Goal: Transaction & Acquisition: Purchase product/service

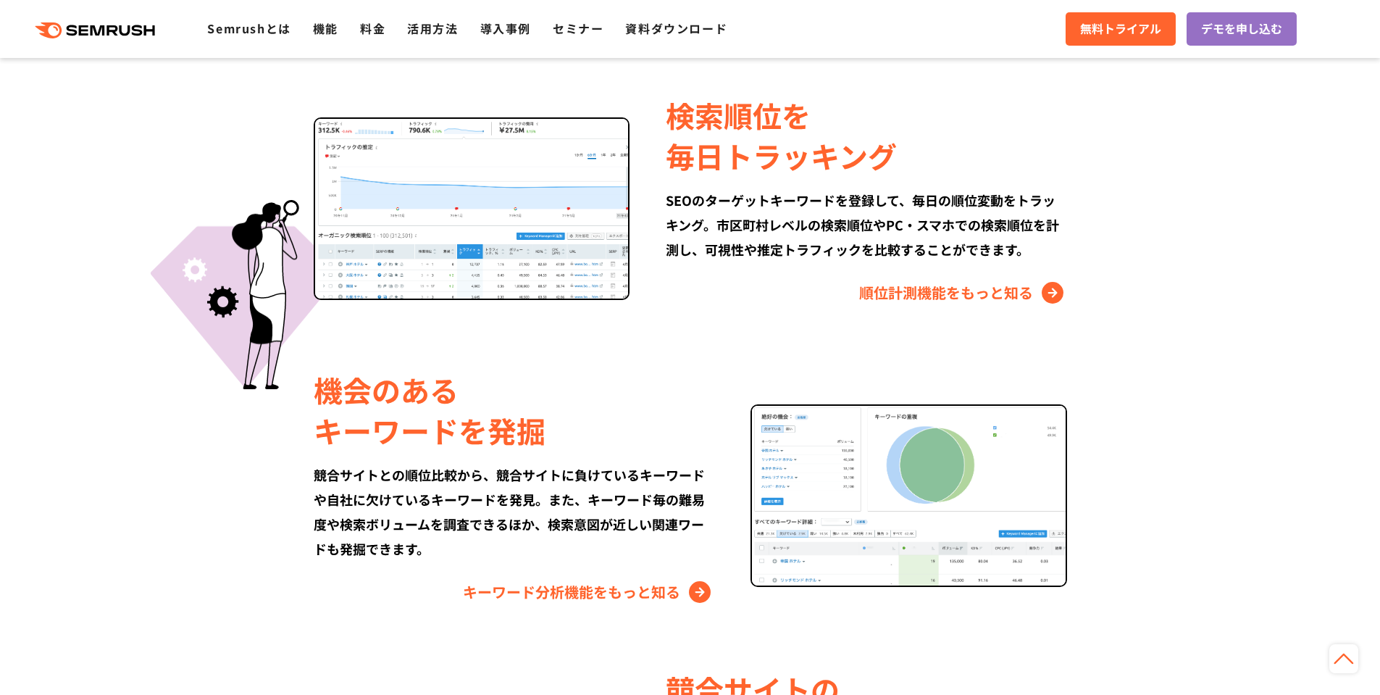
scroll to position [696, 0]
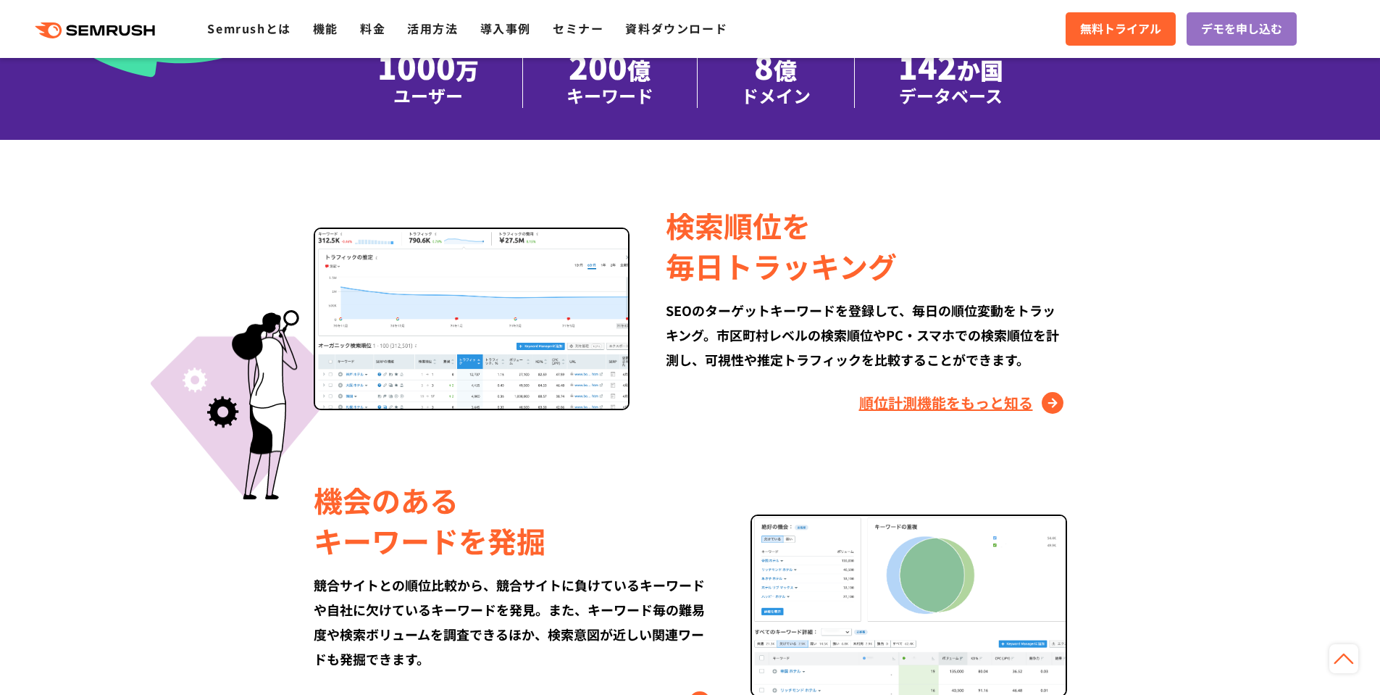
click at [952, 413] on link "順位計測機能をもっと知る" at bounding box center [963, 402] width 208 height 23
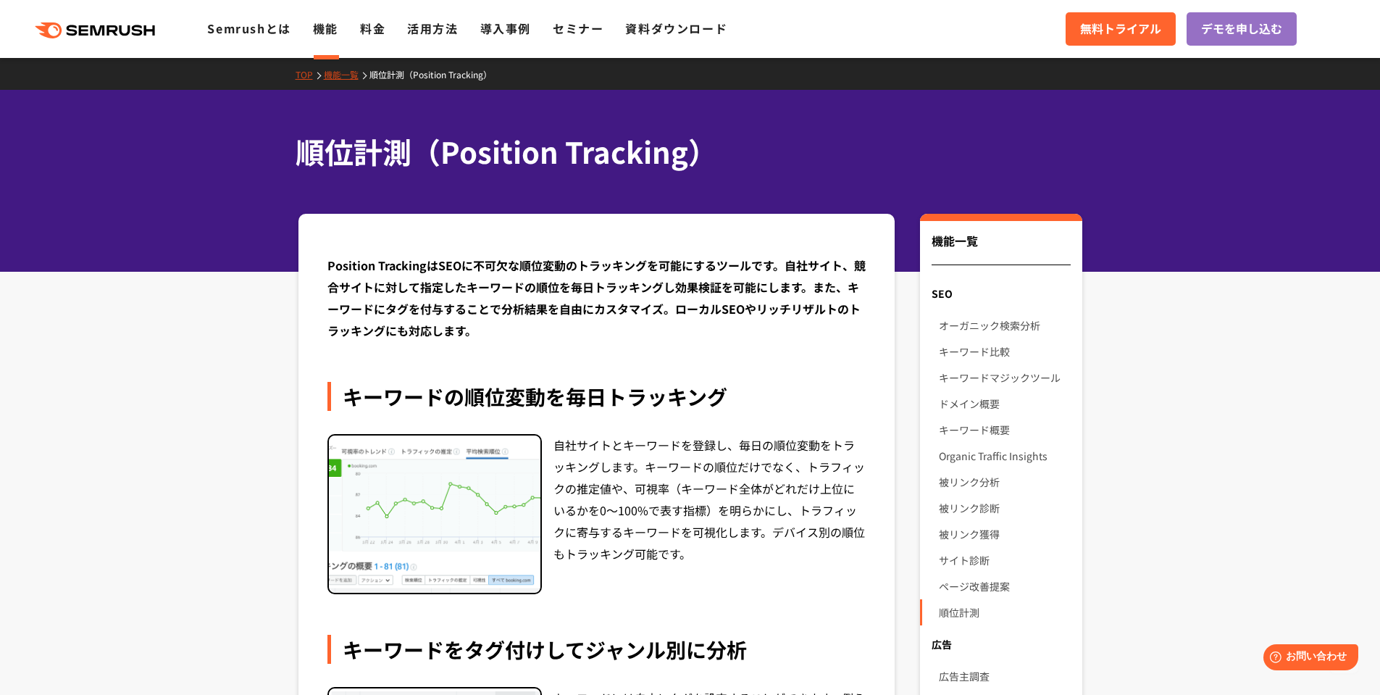
drag, startPoint x: 0, startPoint y: 0, endPoint x: 1380, endPoint y: 87, distance: 1382.9
drag, startPoint x: 369, startPoint y: 36, endPoint x: 428, endPoint y: 29, distance: 59.8
click at [369, 36] on link "料金" at bounding box center [372, 28] width 25 height 17
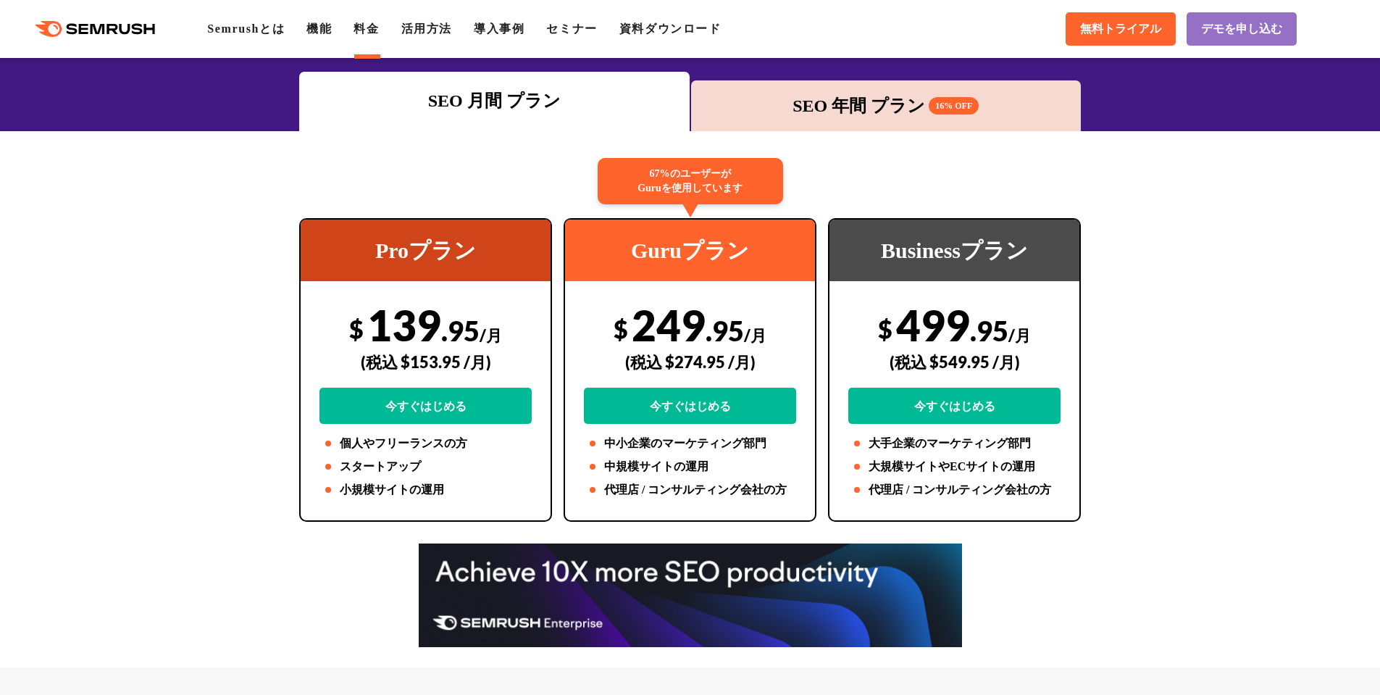
scroll to position [120, 0]
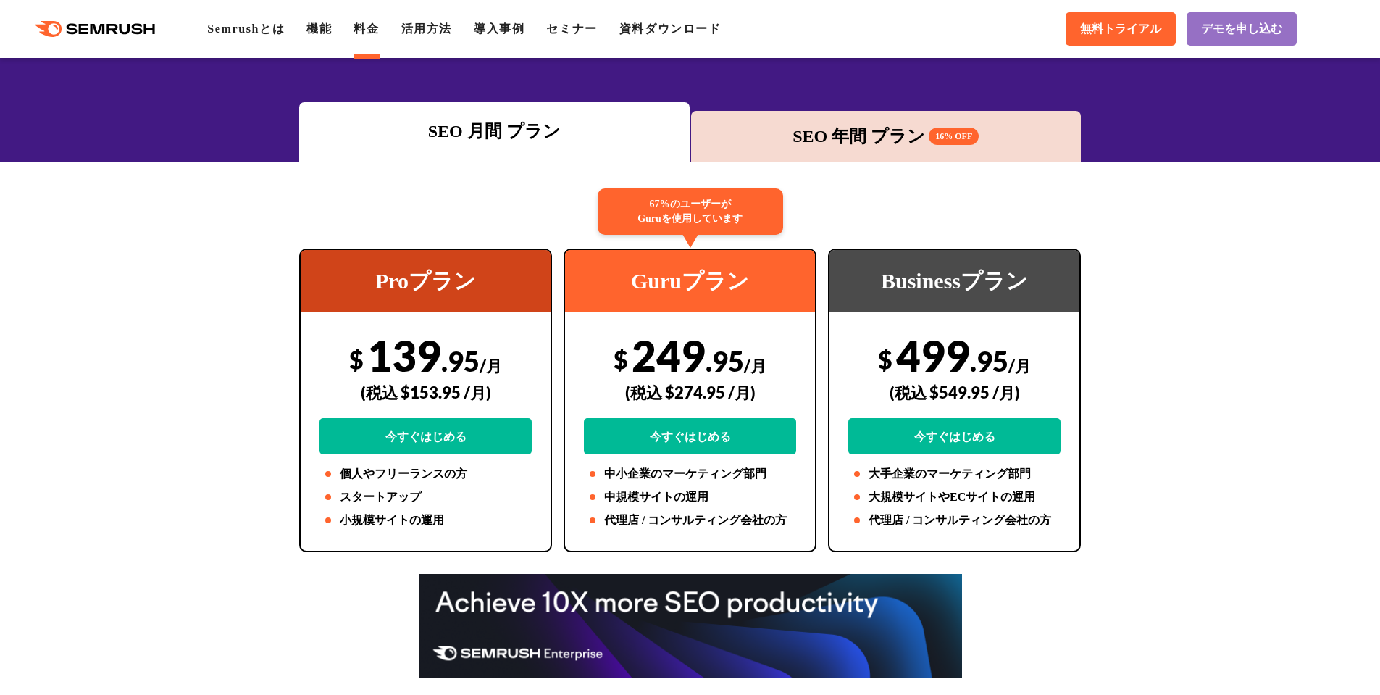
drag, startPoint x: 0, startPoint y: 0, endPoint x: 1387, endPoint y: 93, distance: 1389.8
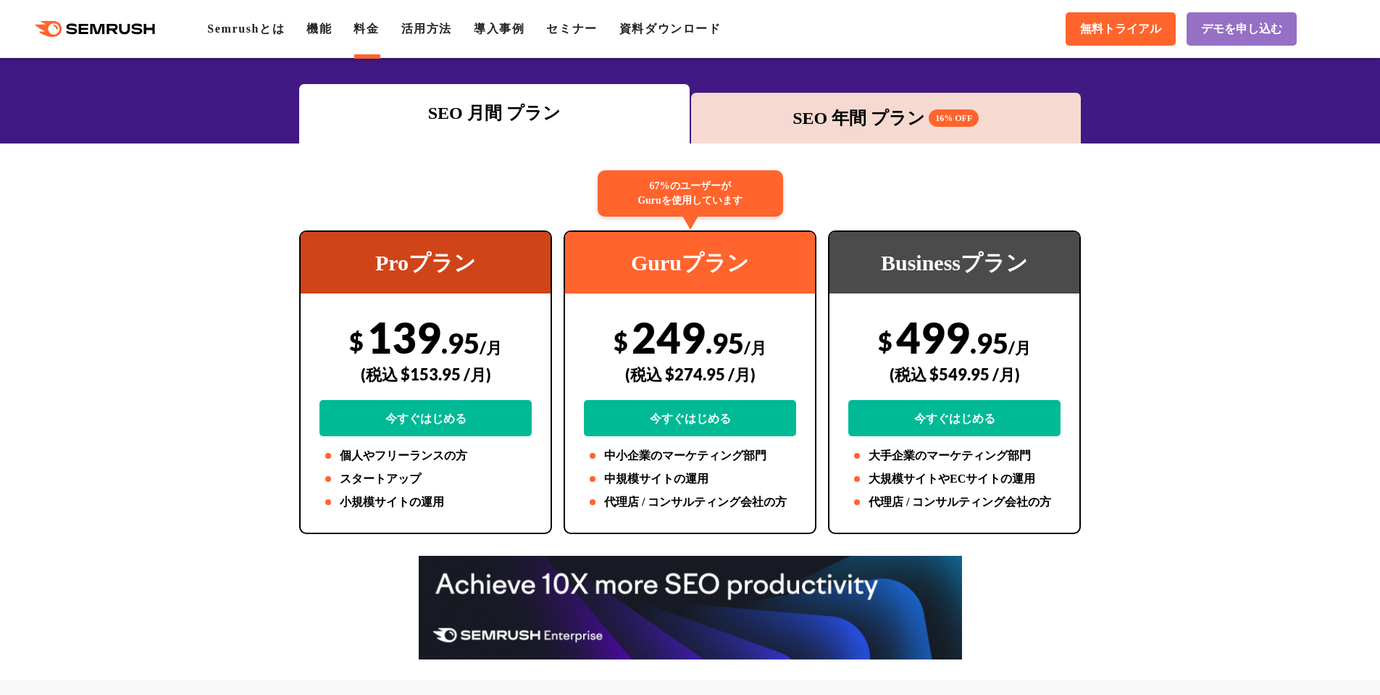
click at [884, 111] on div "SEO 年間 プラン 16% OFF" at bounding box center [886, 118] width 376 height 26
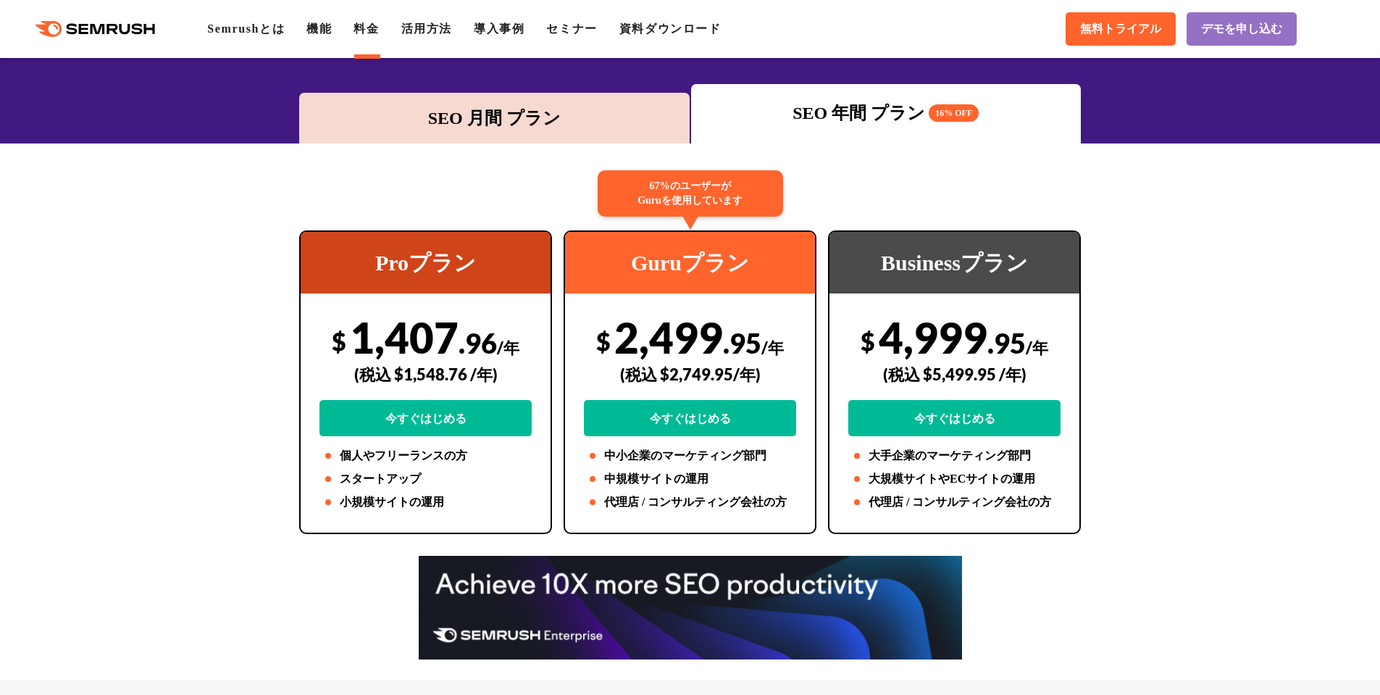
click at [542, 123] on div "SEO 月間 プラン" at bounding box center [494, 118] width 376 height 26
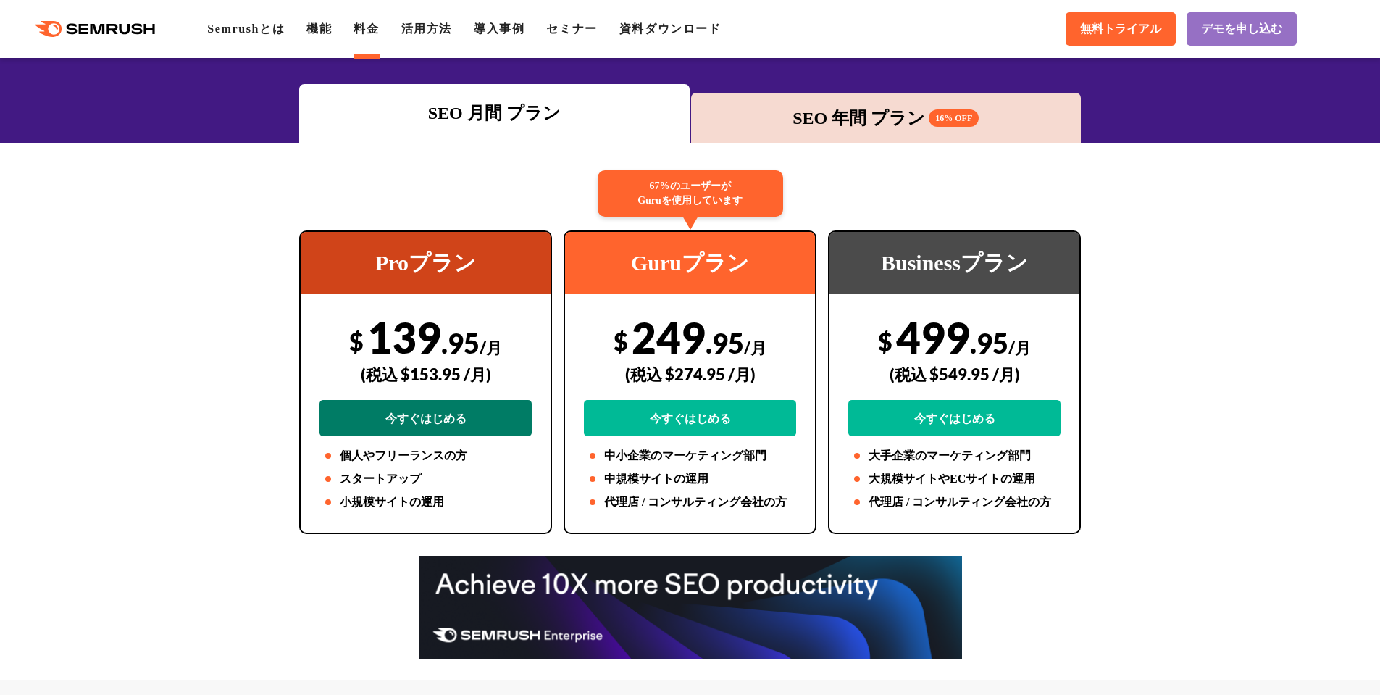
click at [399, 422] on link "今すぐはじめる" at bounding box center [426, 418] width 212 height 36
click at [321, 28] on link "機能" at bounding box center [318, 28] width 25 height 12
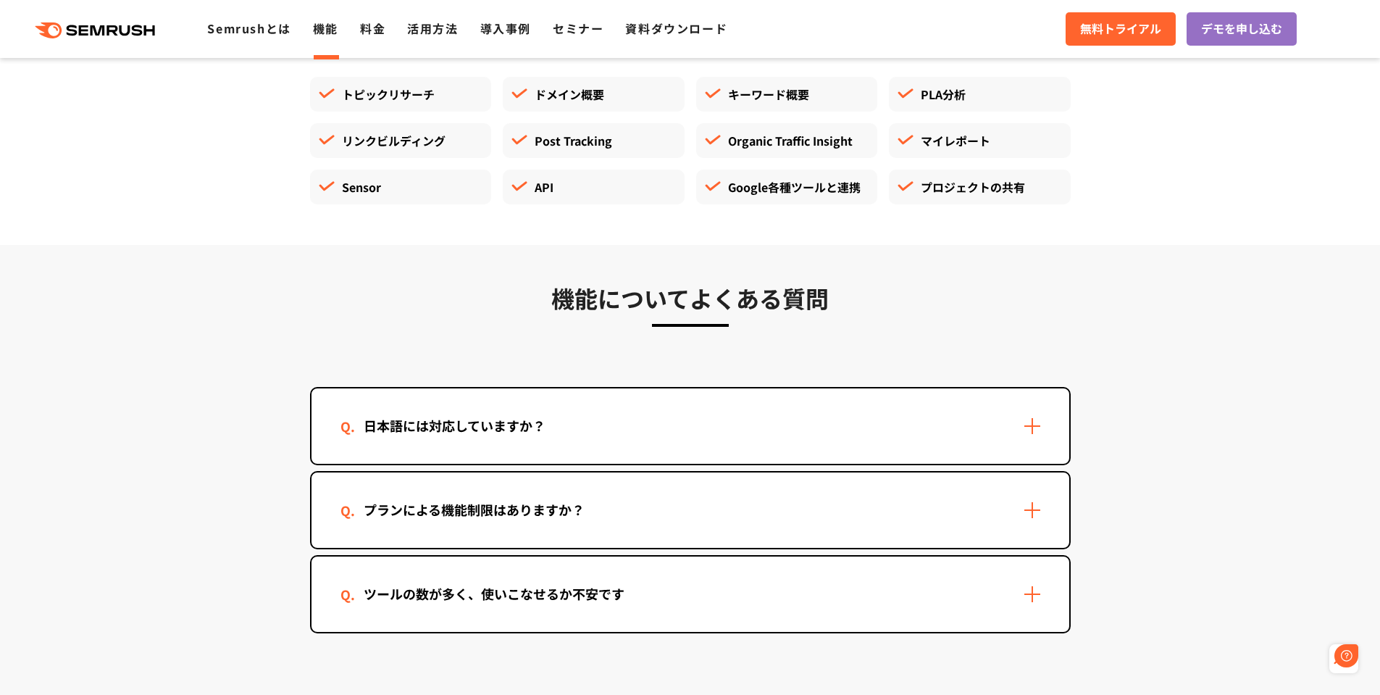
click at [1035, 517] on div "プランによる機能制限はありますか？" at bounding box center [691, 509] width 758 height 75
